Goal: Task Accomplishment & Management: Use online tool/utility

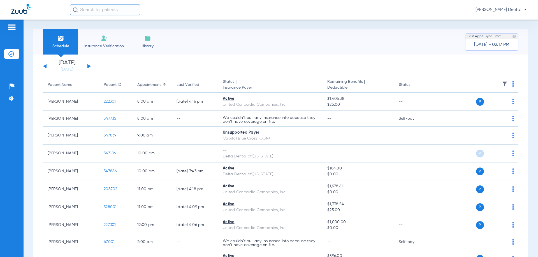
click at [87, 67] on div "[DATE] [DATE] [DATE] [DATE] [DATE] [DATE] [DATE] [DATE] [DATE] [DATE] [DATE] [D…" at bounding box center [67, 66] width 48 height 12
click at [89, 66] on button at bounding box center [88, 66] width 3 height 4
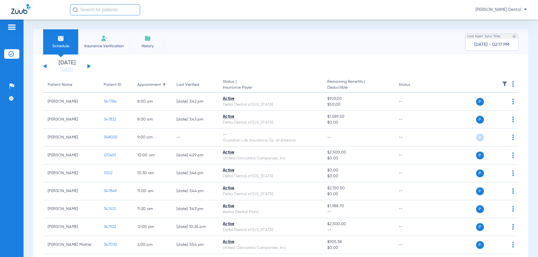
click at [89, 66] on button at bounding box center [88, 66] width 3 height 4
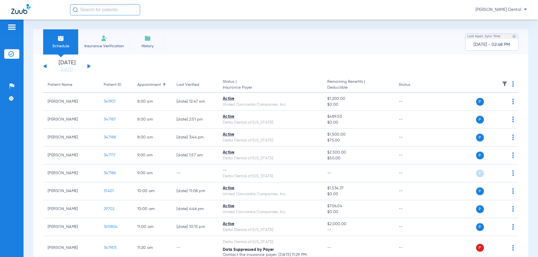
click at [89, 67] on button at bounding box center [88, 66] width 3 height 4
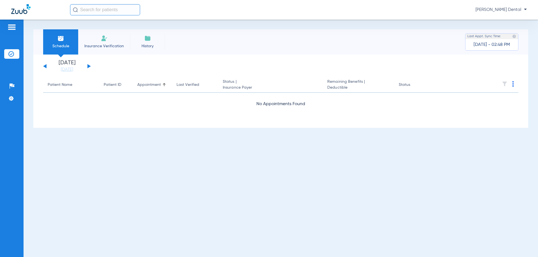
click at [88, 66] on button at bounding box center [88, 66] width 3 height 4
click at [88, 67] on button at bounding box center [88, 66] width 3 height 4
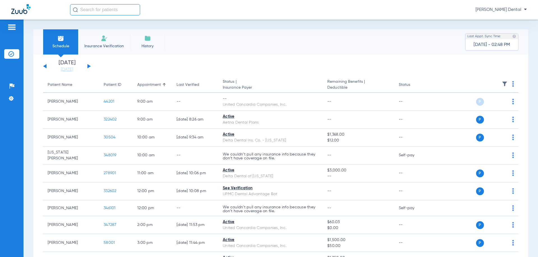
click at [89, 66] on div "[DATE] [DATE] [DATE] [DATE] [DATE] [DATE] [DATE] [DATE] [DATE] [DATE] [DATE] [D…" at bounding box center [67, 66] width 48 height 12
click at [89, 67] on button at bounding box center [88, 66] width 3 height 4
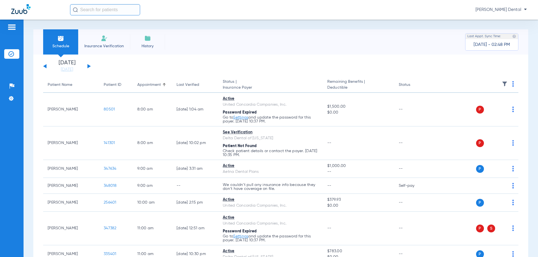
click at [512, 84] on img at bounding box center [513, 84] width 2 height 6
click at [490, 106] on span "Verify All" at bounding box center [487, 106] width 35 height 4
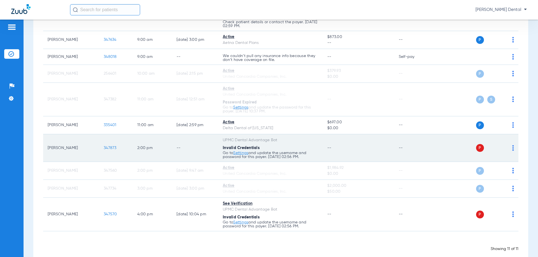
scroll to position [139, 0]
